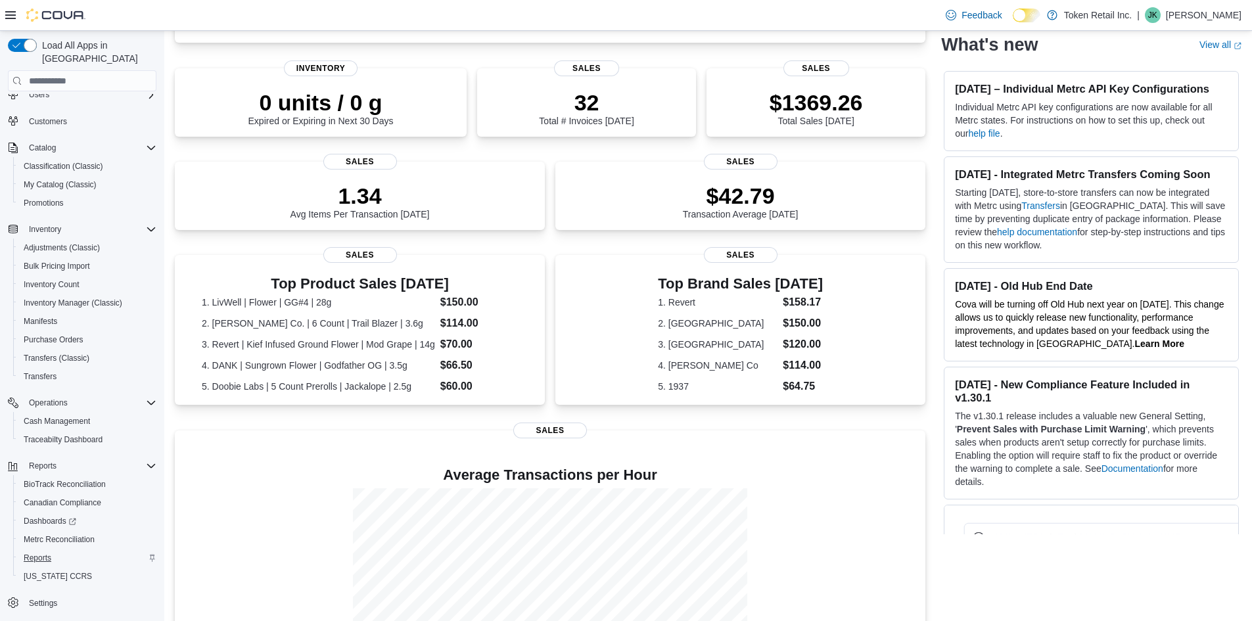
scroll to position [197, 0]
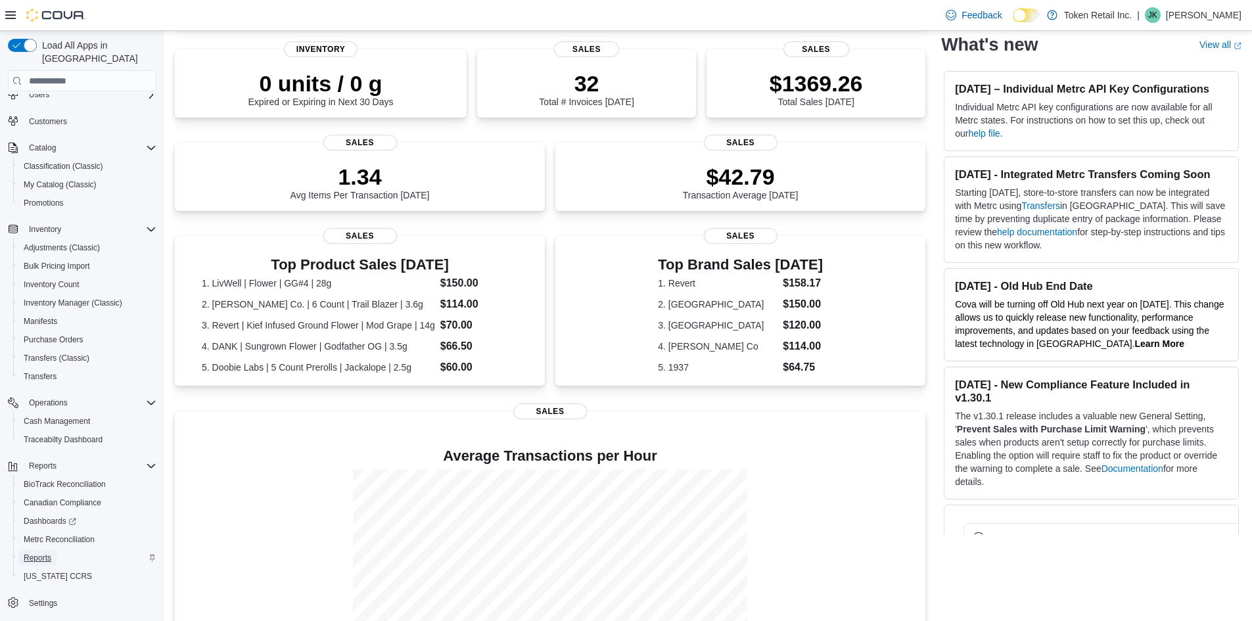
click at [45, 553] on span "Reports" at bounding box center [38, 558] width 28 height 11
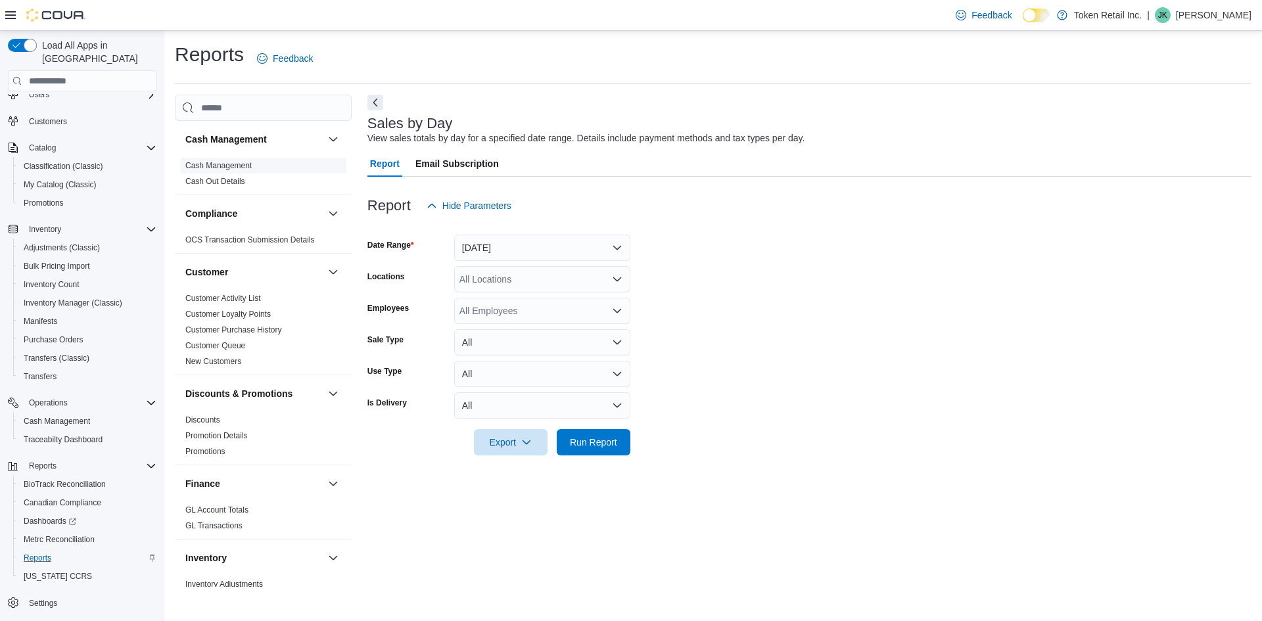
click at [221, 164] on link "Cash Management" at bounding box center [218, 165] width 66 height 9
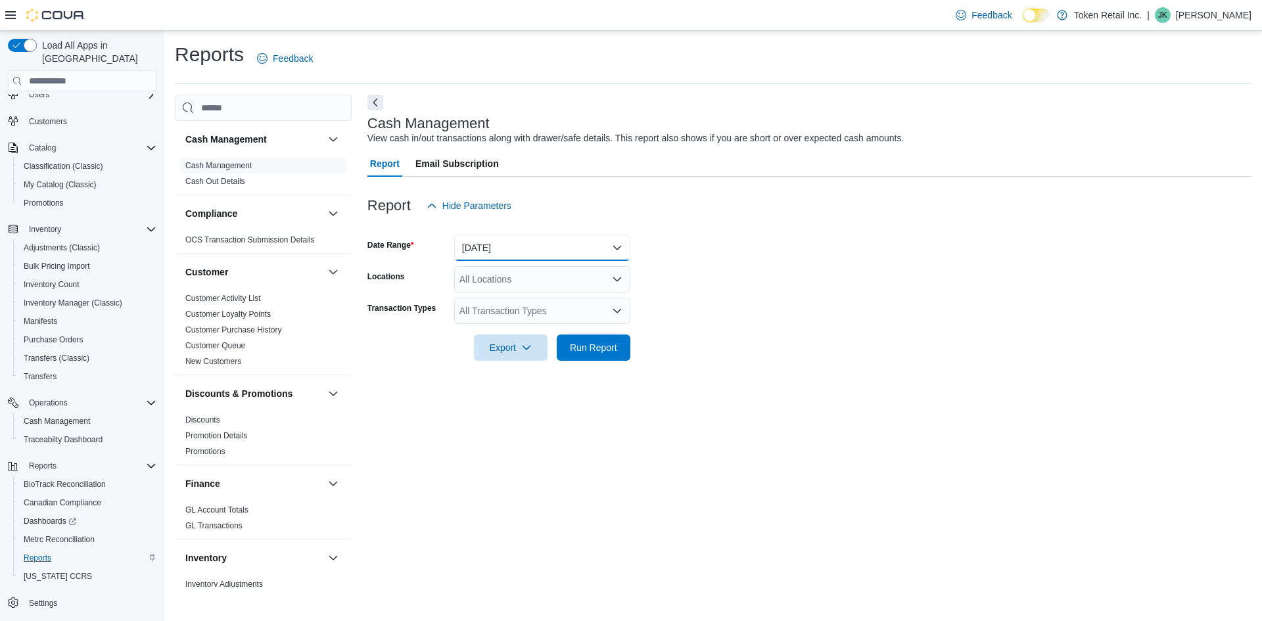
click at [522, 254] on button "[DATE]" at bounding box center [542, 248] width 176 height 26
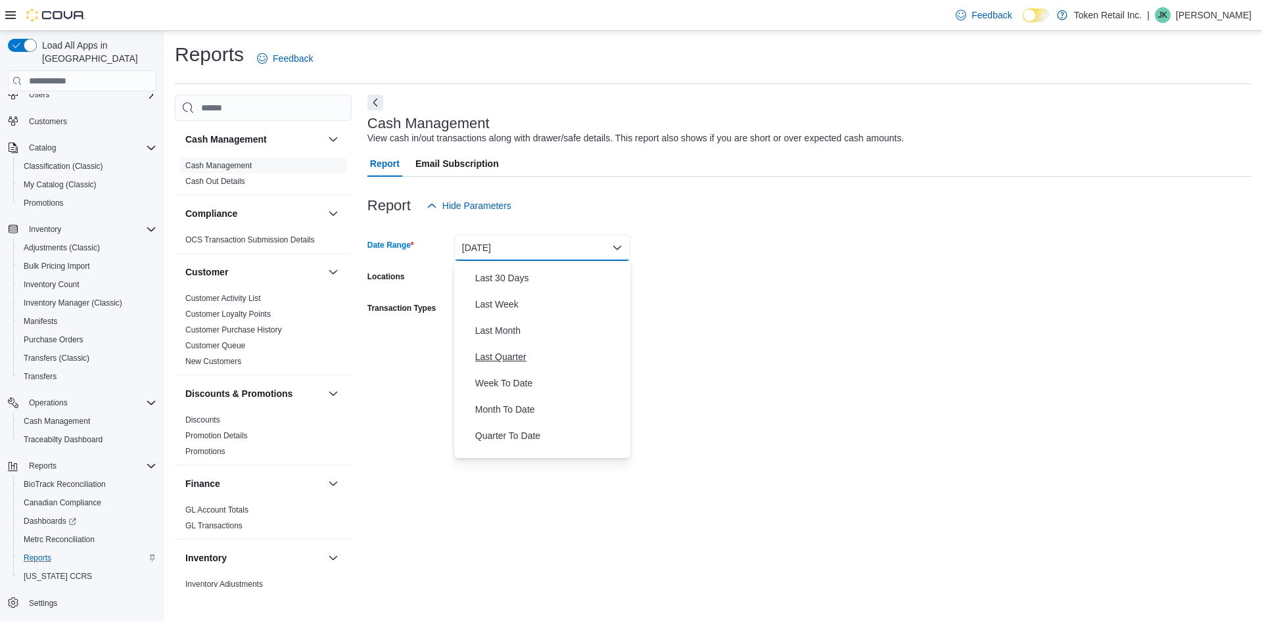
scroll to position [197, 0]
click at [500, 445] on span "Year To Date" at bounding box center [550, 445] width 150 height 16
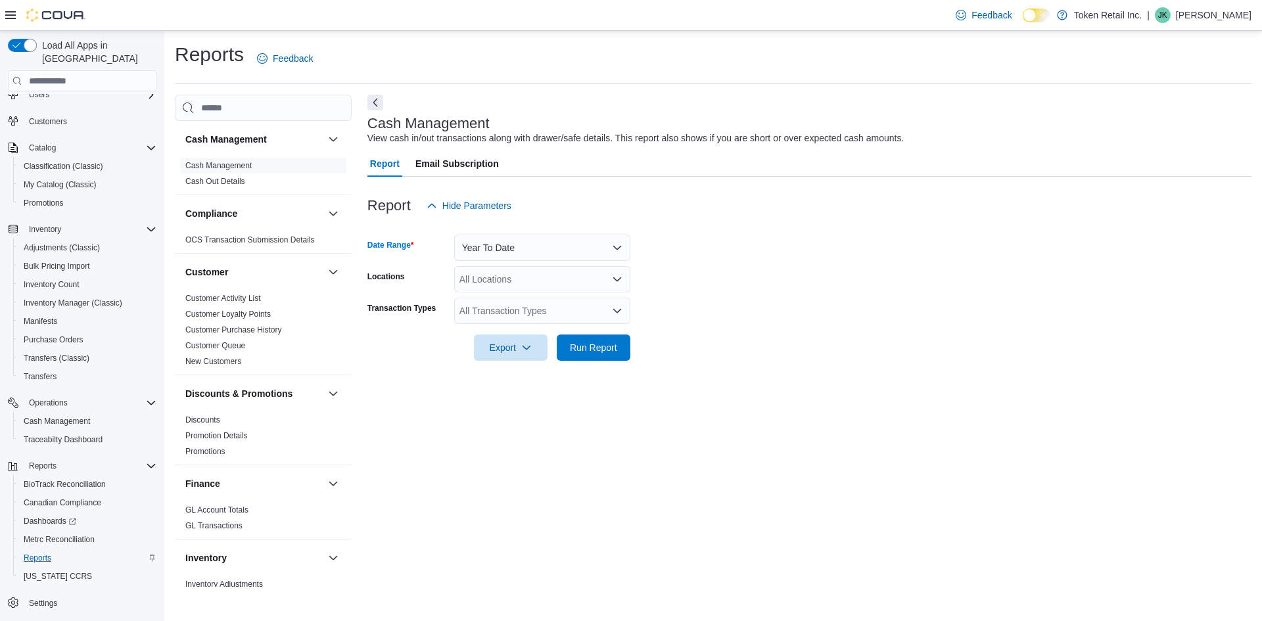
click at [496, 317] on div "All Transaction Types" at bounding box center [542, 311] width 176 height 26
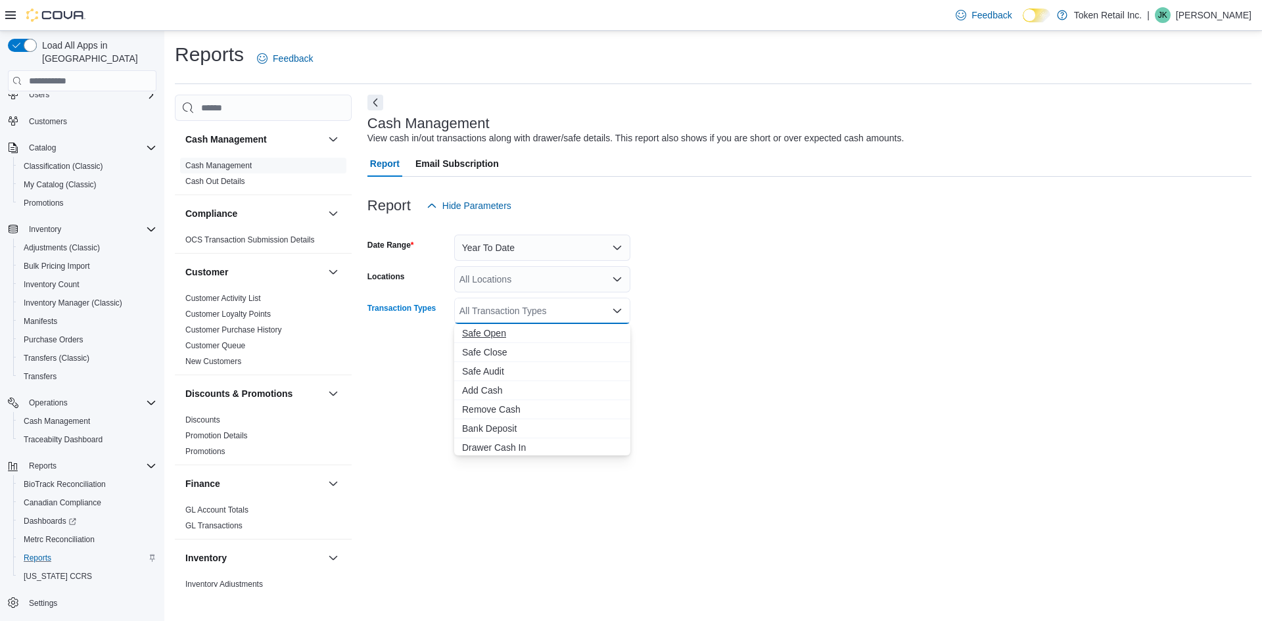
click at [495, 336] on span "Safe Open" at bounding box center [542, 333] width 160 height 13
click at [614, 311] on icon "Close list of options" at bounding box center [617, 311] width 8 height 4
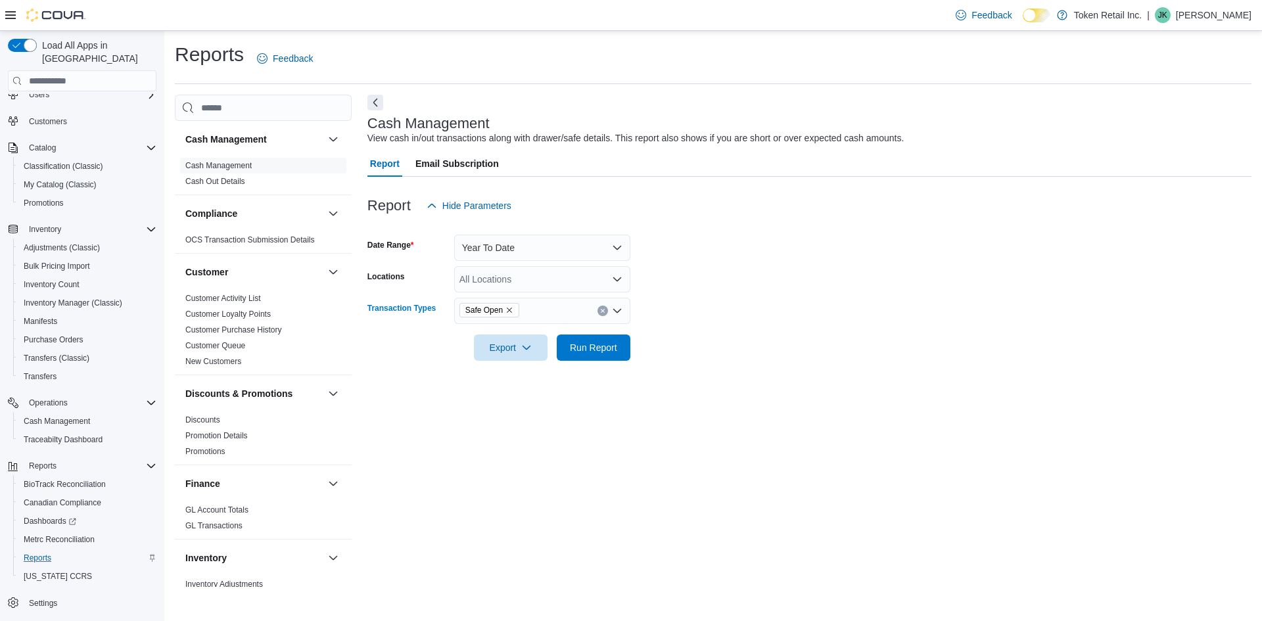
click at [618, 316] on icon "Open list of options" at bounding box center [617, 311] width 11 height 11
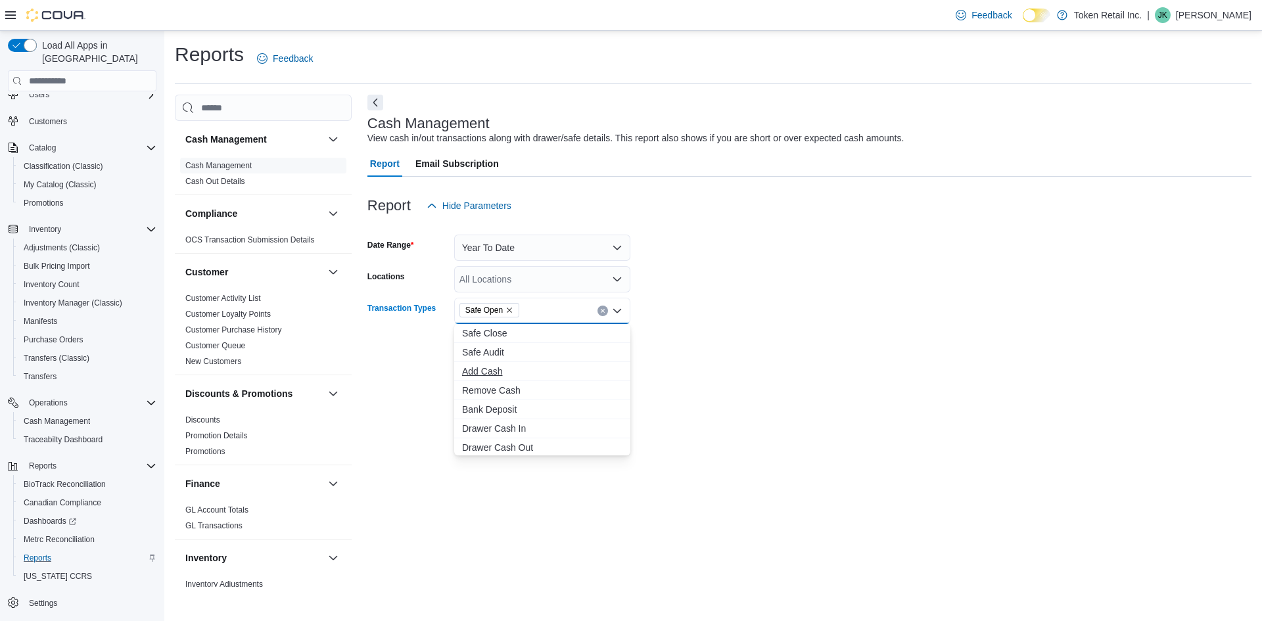
click at [494, 371] on span "Add Cash" at bounding box center [542, 371] width 160 height 13
click at [509, 390] on span "Bank Deposit" at bounding box center [542, 390] width 160 height 13
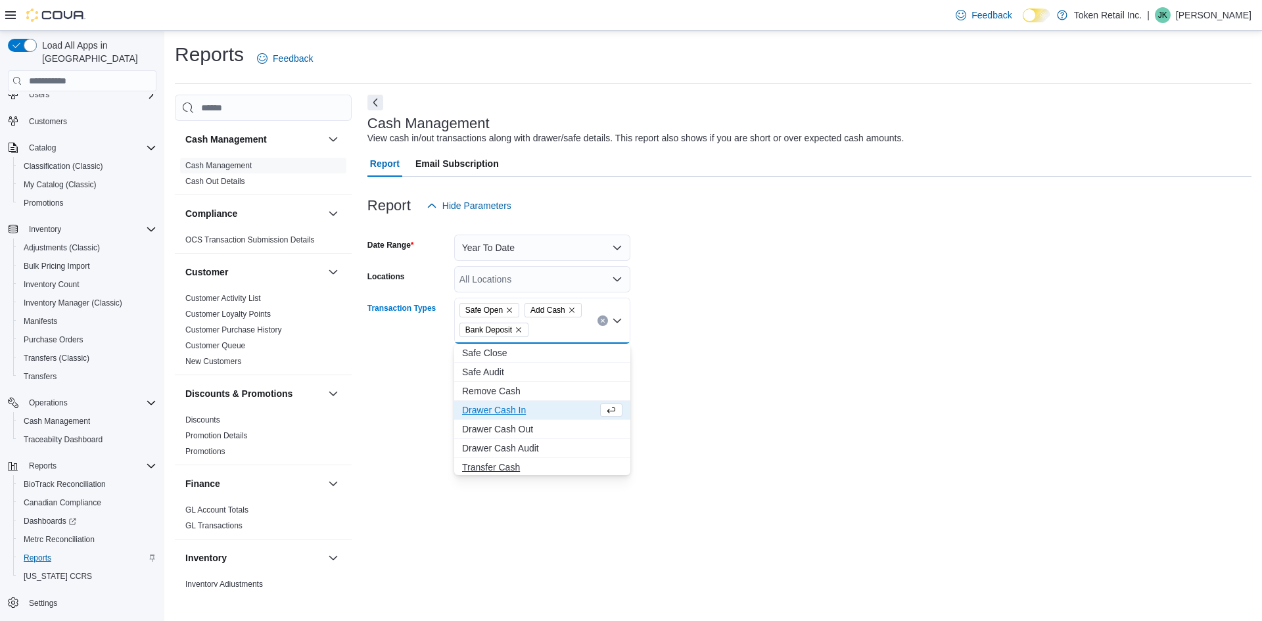
scroll to position [21, 0]
click at [509, 451] on span "Transfer Cash" at bounding box center [542, 446] width 160 height 13
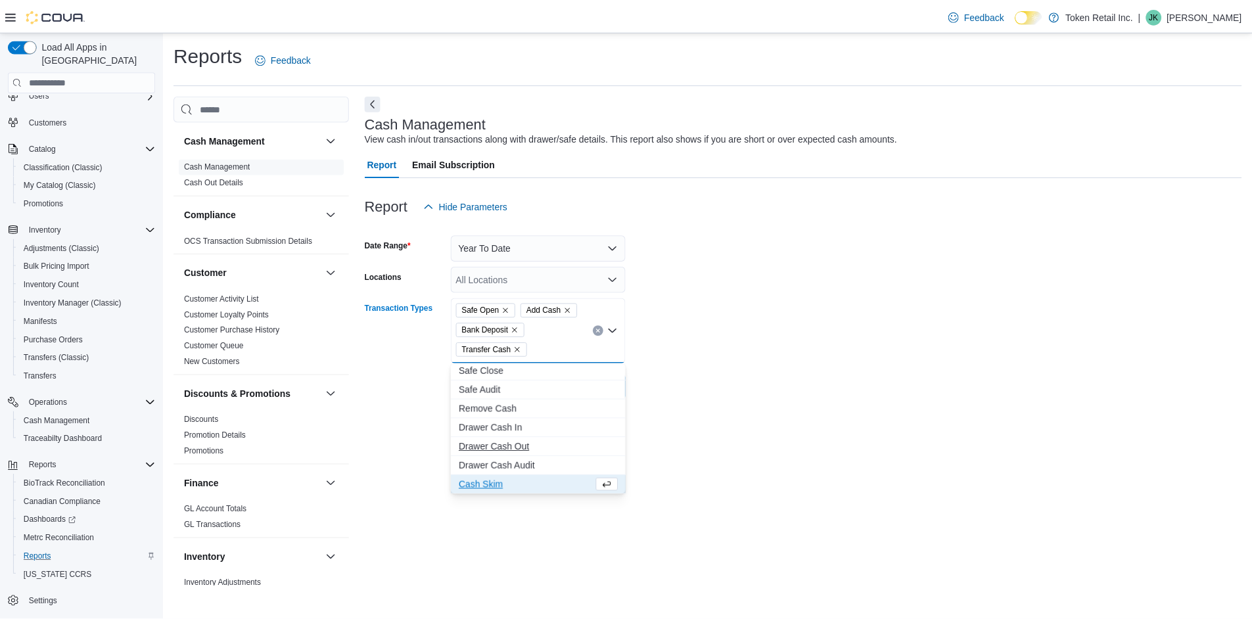
scroll to position [0, 0]
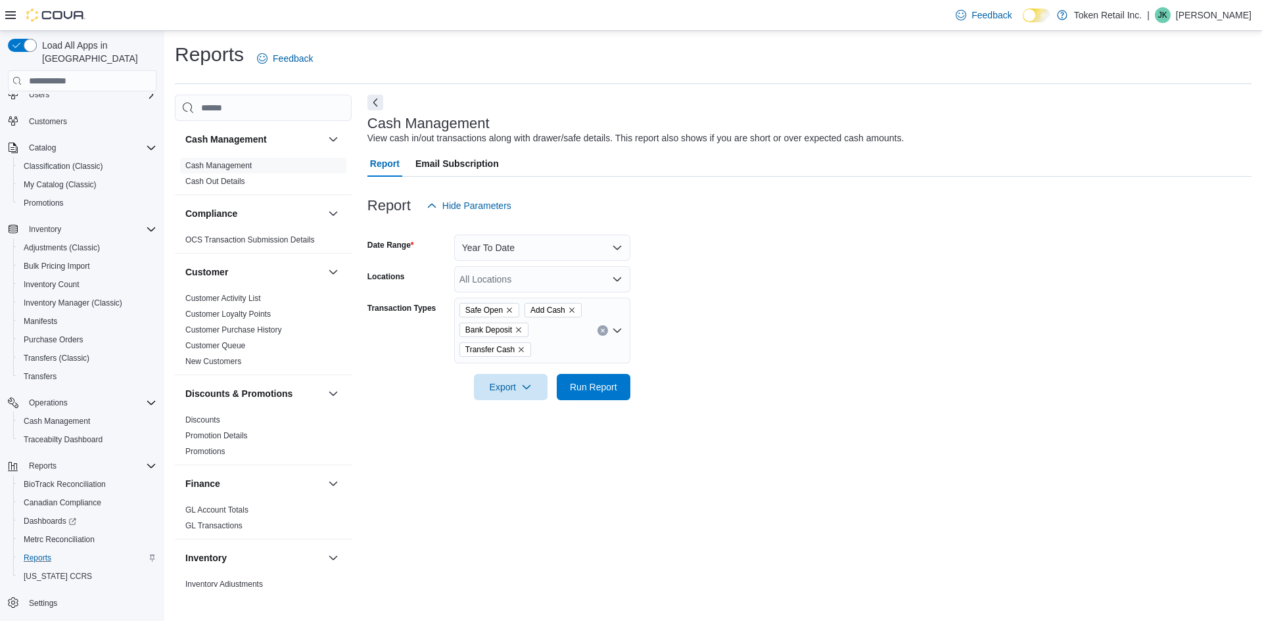
click at [700, 388] on form "Date Range Year To Date Locations All Locations Transaction Types Safe Open Add…" at bounding box center [809, 309] width 884 height 181
click at [584, 393] on span "Run Report" at bounding box center [593, 386] width 47 height 13
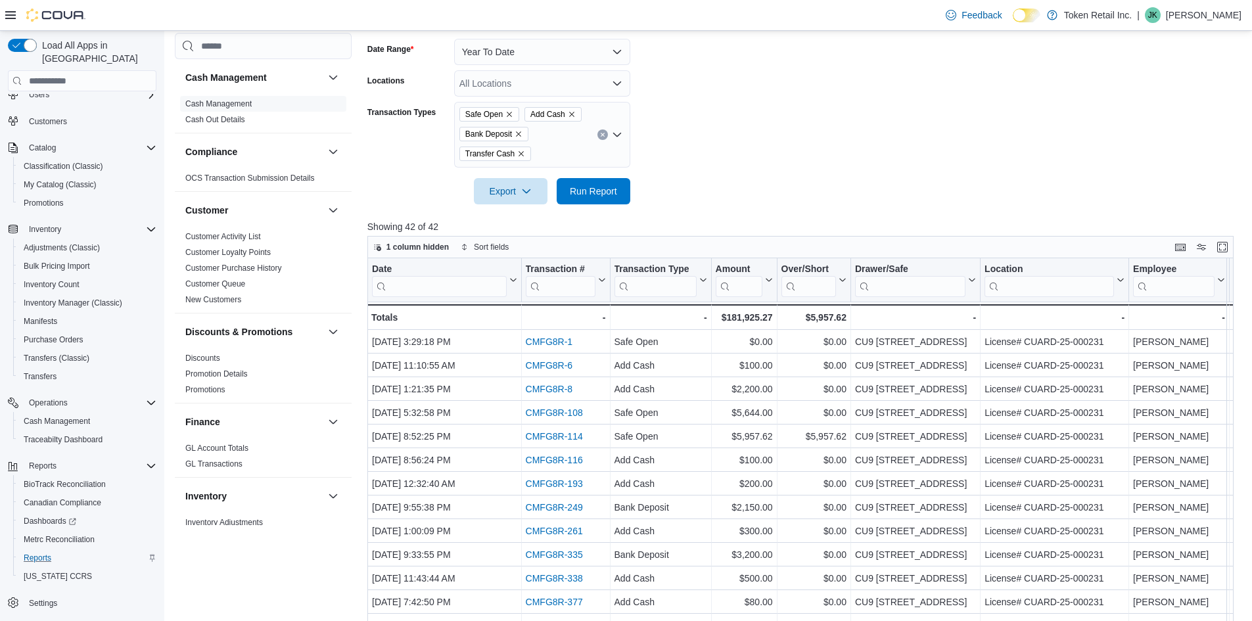
scroll to position [187, 0]
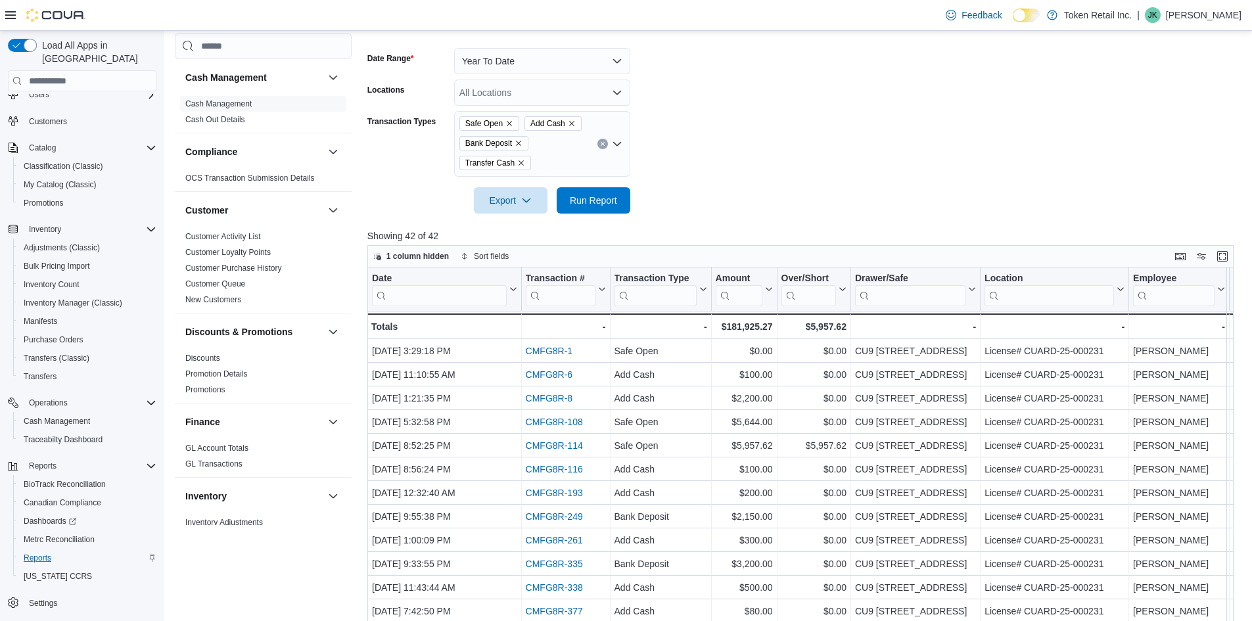
click at [614, 143] on icon "Open list of options" at bounding box center [617, 144] width 8 height 4
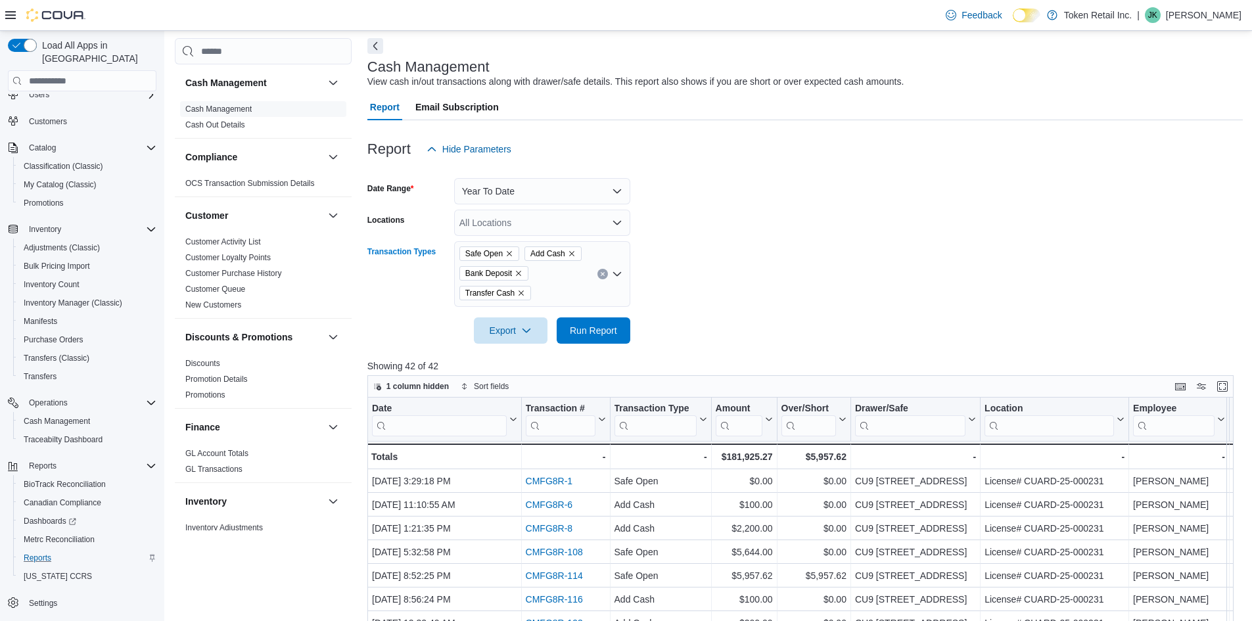
scroll to position [55, 0]
click at [617, 276] on icon "Open list of options" at bounding box center [617, 275] width 11 height 11
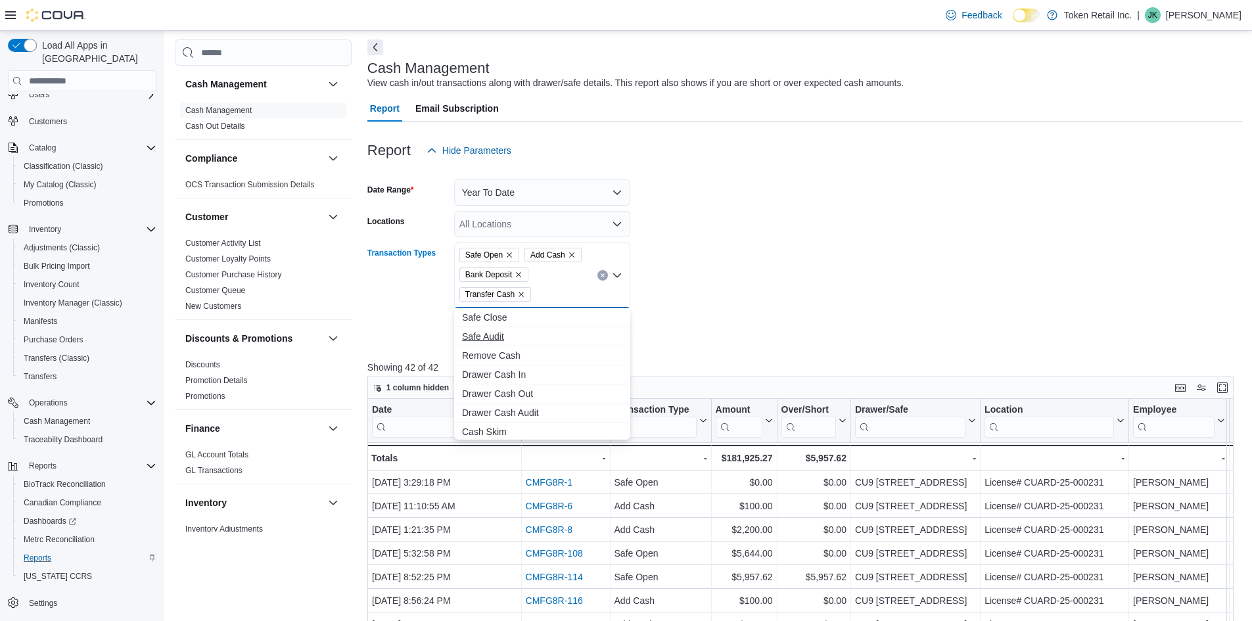
click at [515, 358] on span "Remove Cash" at bounding box center [542, 355] width 160 height 13
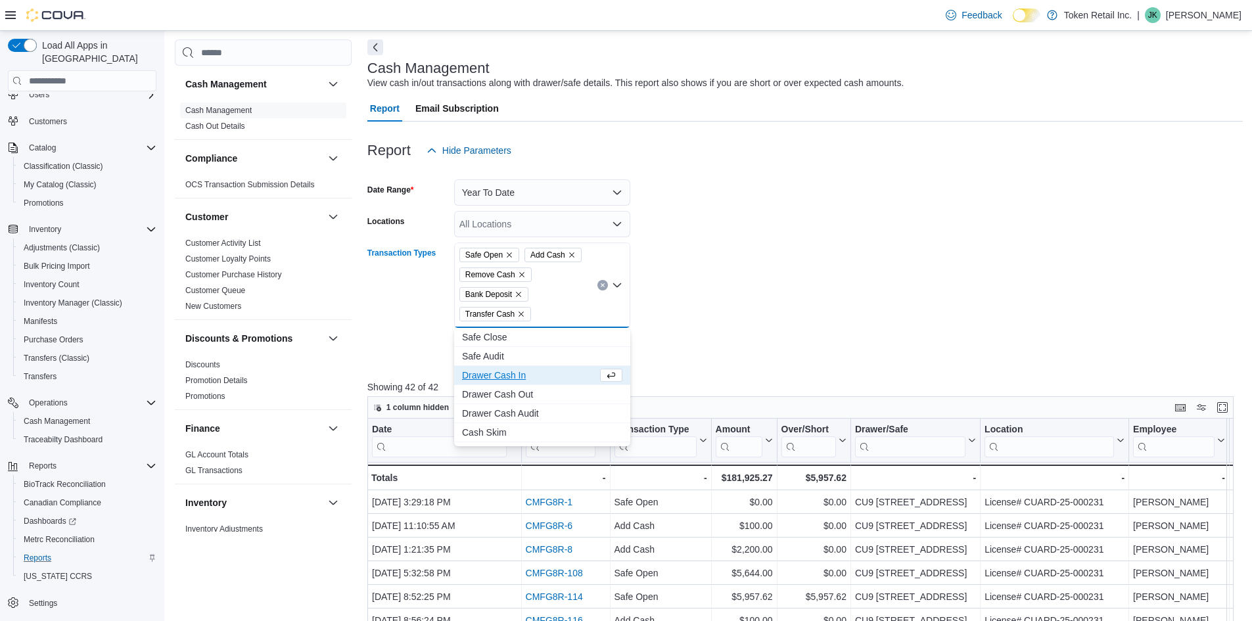
click at [672, 333] on div at bounding box center [804, 333] width 875 height 11
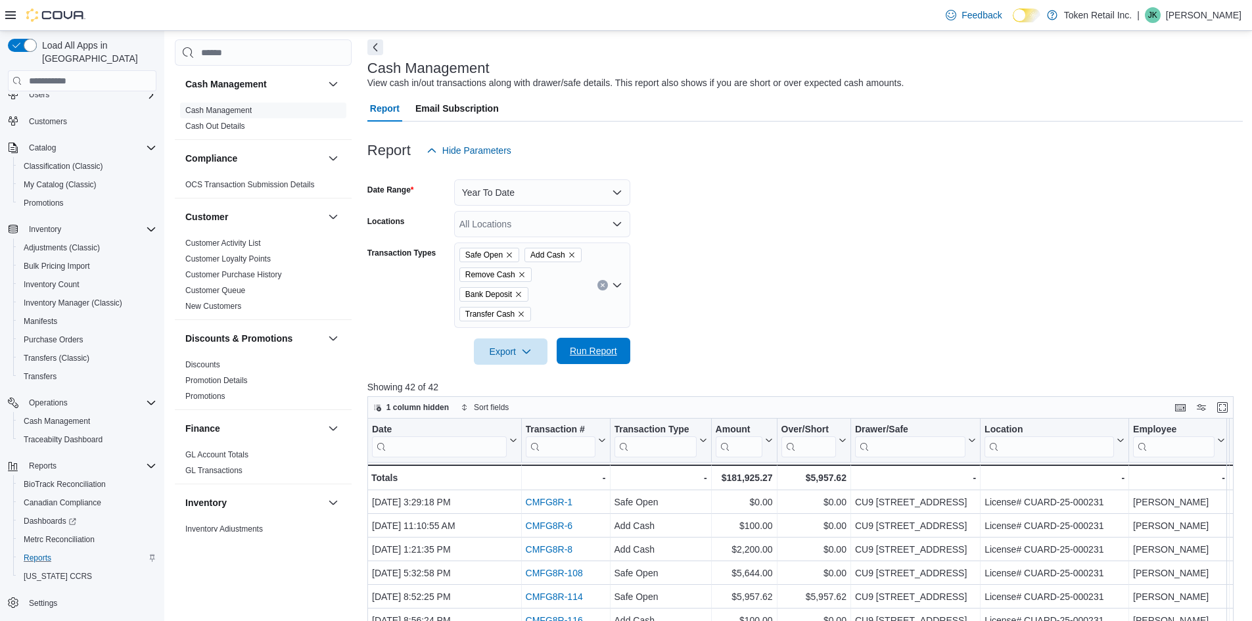
click at [585, 354] on span "Run Report" at bounding box center [593, 350] width 47 height 13
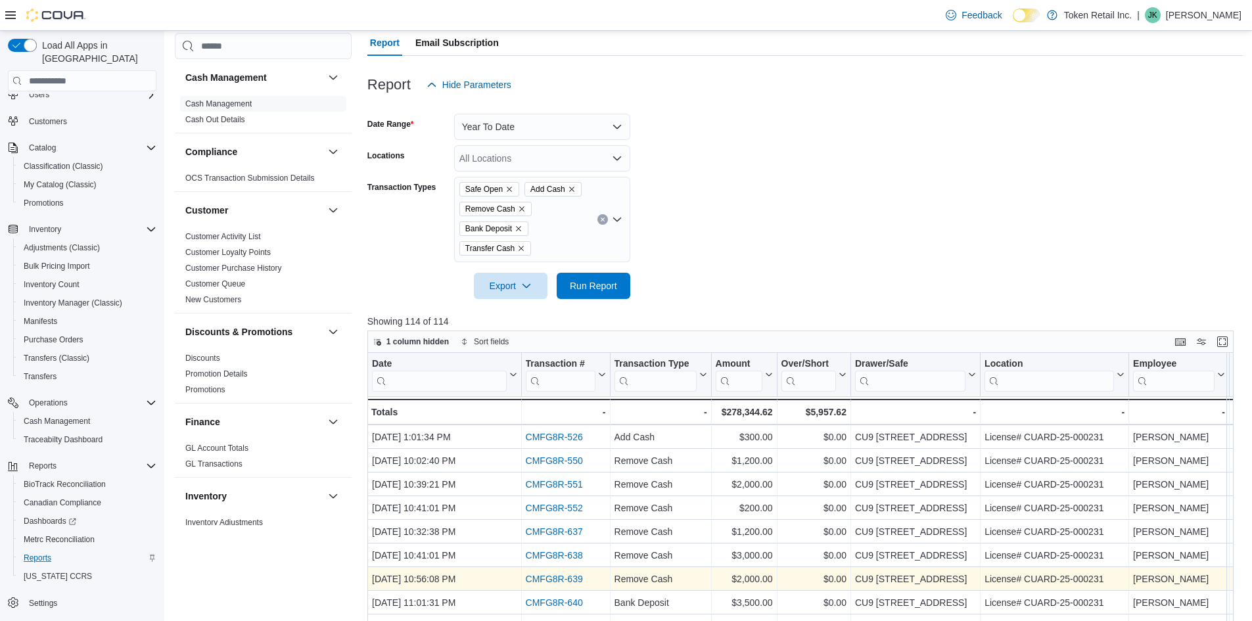
scroll to position [338, 0]
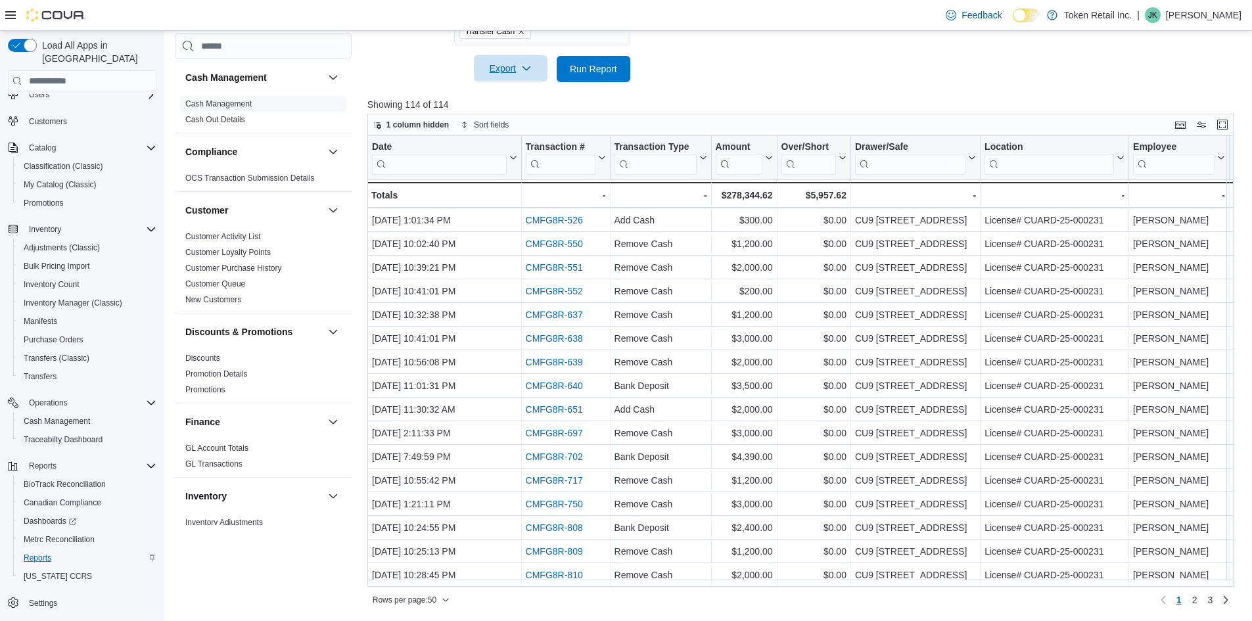
click at [512, 64] on span "Export" at bounding box center [511, 68] width 58 height 26
click at [518, 95] on span "Export to Excel" at bounding box center [512, 95] width 59 height 11
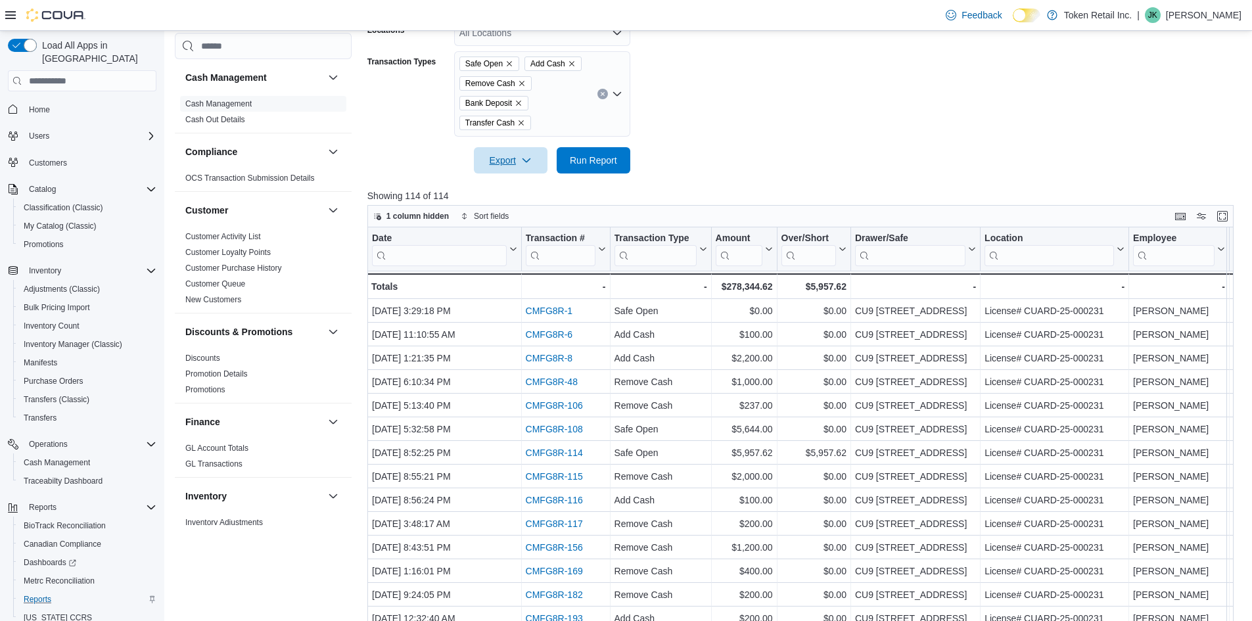
scroll to position [206, 0]
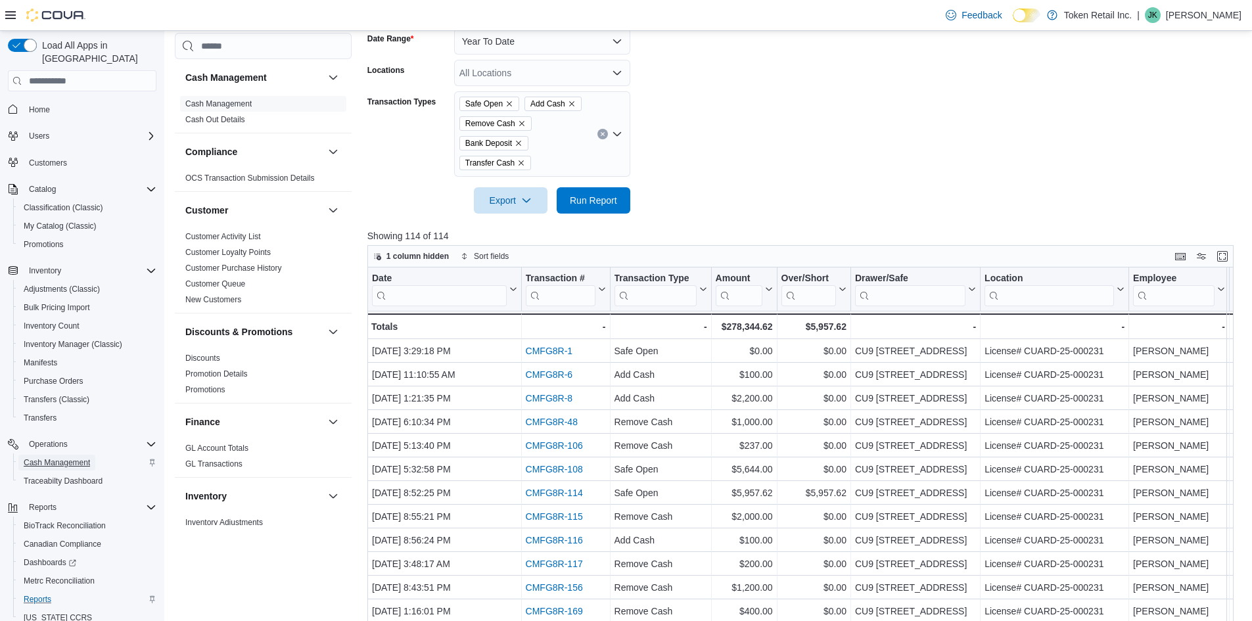
click at [55, 457] on span "Cash Management" at bounding box center [57, 462] width 66 height 11
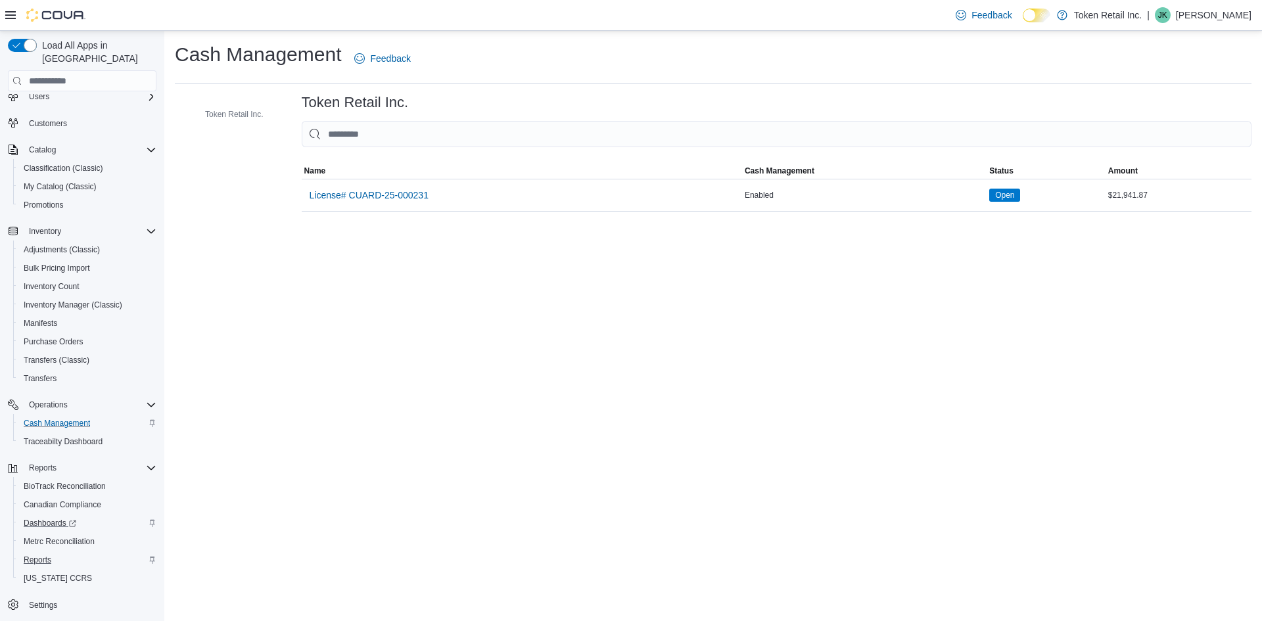
scroll to position [41, 0]
click at [48, 516] on span "Dashboards" at bounding box center [50, 521] width 53 height 11
